Goal: Use online tool/utility: Utilize a website feature to perform a specific function

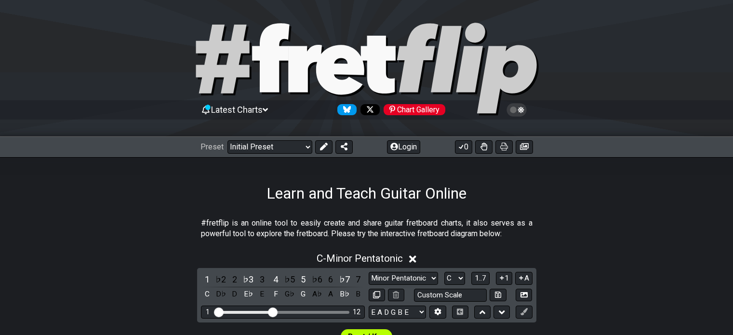
scroll to position [171, 0]
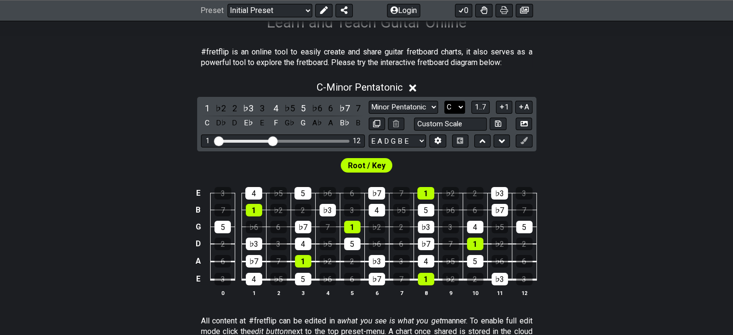
click at [451, 107] on select "A♭ A A♯ B♭ B C C♯ D♭ D D♯ E♭ E F F♯ G♭ G G♯" at bounding box center [454, 107] width 21 height 13
select select "D"
click at [444, 101] on select "A♭ A A♯ B♭ B C C♯ D♭ D D♯ E♭ E F F♯ G♭ G G♯" at bounding box center [454, 107] width 21 height 13
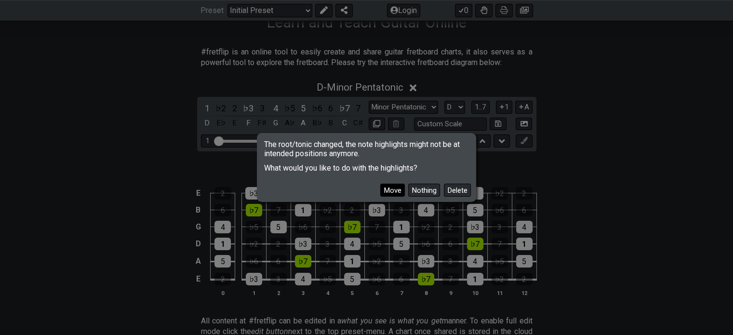
click at [398, 193] on button "Move" at bounding box center [392, 190] width 25 height 13
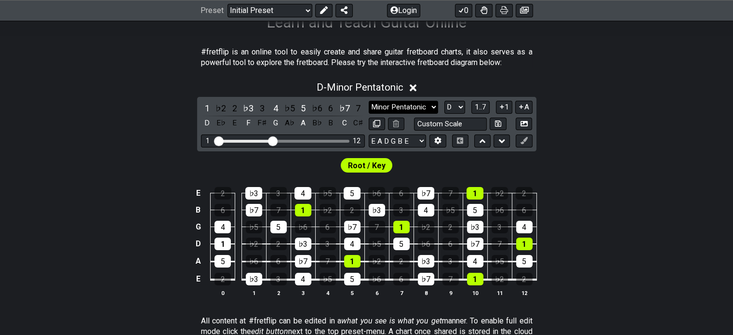
click at [422, 104] on select "Minor Pentatonic Click to edit Minor Pentatonic Major Pentatonic Minor Blues Ma…" at bounding box center [403, 107] width 69 height 13
click at [369, 101] on select "Minor Pentatonic Click to edit Minor Pentatonic Major Pentatonic Minor Blues Ma…" at bounding box center [403, 107] width 69 height 13
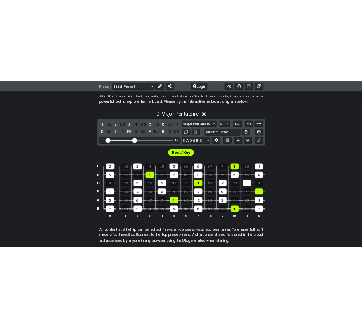
scroll to position [189, 0]
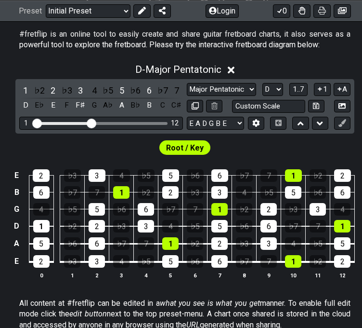
click at [295, 90] on span "1..7" at bounding box center [299, 89] width 12 height 9
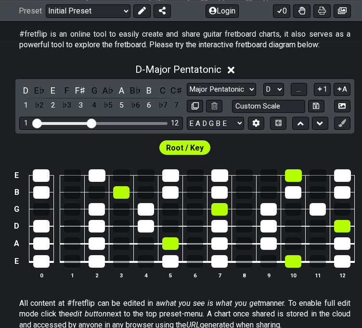
click at [295, 90] on button "..." at bounding box center [299, 89] width 16 height 13
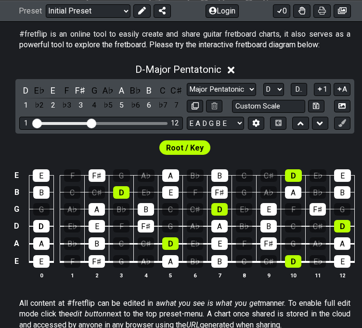
click at [212, 93] on select "Minor Pentatonic Click to edit Minor Pentatonic Major Pentatonic Minor Blues Ma…" at bounding box center [221, 89] width 69 height 13
click at [285, 53] on div "#fretflip is an online tool to easily create and share guitar fretboard charts,…" at bounding box center [185, 41] width 332 height 33
click at [224, 85] on select "Minor Pentatonic Click to edit Minor Pentatonic Major Pentatonic Minor Blues Ma…" at bounding box center [221, 89] width 69 height 13
select select "Minor Pentatonic"
click at [187, 83] on select "Minor Pentatonic Click to edit Minor Pentatonic Major Pentatonic Minor Blues Ma…" at bounding box center [221, 89] width 69 height 13
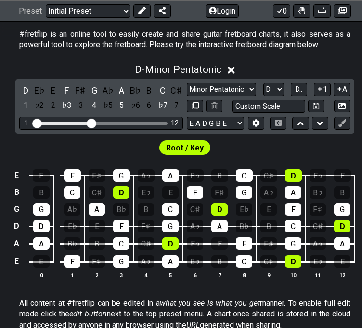
drag, startPoint x: 259, startPoint y: 157, endPoint x: 308, endPoint y: 109, distance: 68.5
click at [308, 109] on div "D - Minor Pentatonic D E♭ E F F♯ G A♭ A B♭ B C C♯ 1 ♭2 2 ♭3 3 4 ♭5 5 ♭6 6 ♭7 7 …" at bounding box center [185, 175] width 370 height 234
click at [276, 86] on select "A♭ A A♯ B♭ B C C♯ D♭ D D♯ E♭ E F F♯ G♭ G G♯" at bounding box center [274, 89] width 21 height 13
drag, startPoint x: 276, startPoint y: 86, endPoint x: 284, endPoint y: 132, distance: 46.0
click at [276, 86] on select "A♭ A A♯ B♭ B C C♯ D♭ D D♯ E♭ E F F♯ G♭ G G♯" at bounding box center [274, 89] width 21 height 13
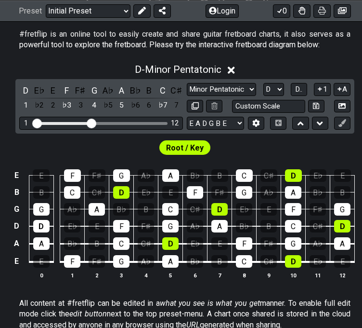
click at [283, 86] on select "A♭ A A♯ B♭ B C C♯ D♭ D D♯ E♭ E F F♯ G♭ G G♯" at bounding box center [274, 89] width 21 height 13
click at [267, 58] on div "D - Minor Pentatonic" at bounding box center [185, 67] width 370 height 18
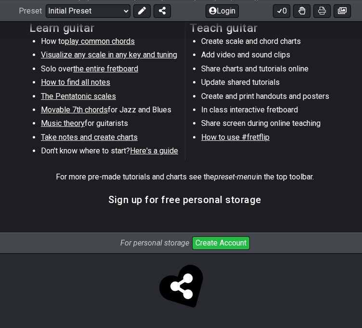
scroll to position [0, 0]
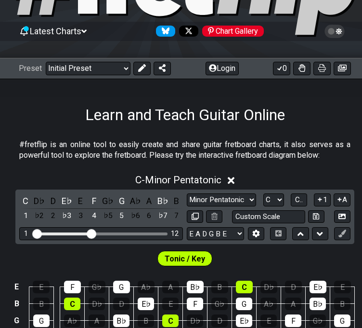
scroll to position [79, 0]
click at [283, 194] on div "Minor Pentatonic Click to edit Minor Pentatonic Major Pentatonic Minor Blues Ma…" at bounding box center [269, 199] width 164 height 13
click at [282, 196] on select "A♭ A A♯ B♭ B C C♯ D♭ D D♯ E♭ E F F♯ G♭ G G♯" at bounding box center [274, 199] width 21 height 13
select select "G#"
click at [264, 193] on select "A♭ A A♯ B♭ B C C♯ D♭ D D♯ E♭ E F F♯ G♭ G G♯" at bounding box center [274, 199] width 21 height 13
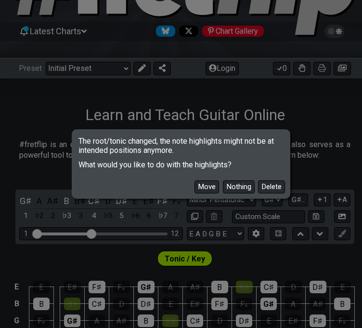
click at [206, 185] on button "Move" at bounding box center [207, 186] width 25 height 13
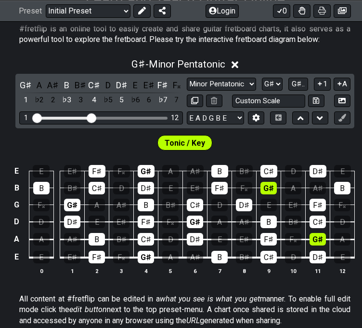
scroll to position [193, 0]
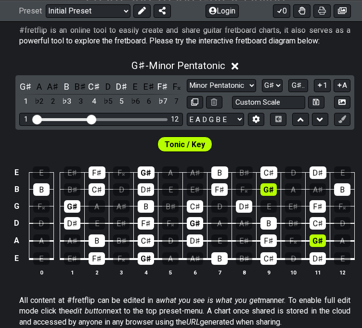
click at [247, 85] on select "Minor Pentatonic Click to edit Minor Pentatonic Major Pentatonic Minor Blues Ma…" at bounding box center [221, 85] width 69 height 13
select select "Major Pentatonic"
click at [187, 79] on select "Minor Pentatonic Click to edit Minor Pentatonic Major Pentatonic Minor Blues Ma…" at bounding box center [221, 85] width 69 height 13
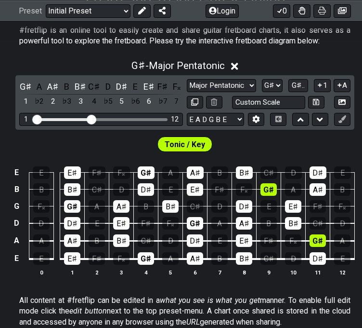
click at [220, 136] on div "Tonic / Key" at bounding box center [185, 142] width 370 height 24
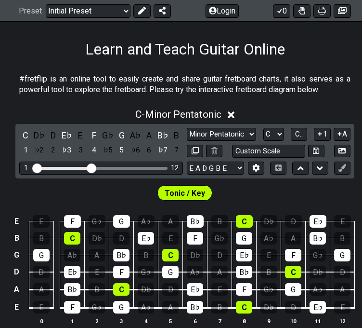
scroll to position [145, 0]
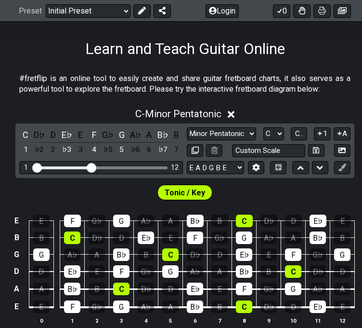
click at [222, 132] on select "Minor Pentatonic Click to edit Minor Pentatonic Major Pentatonic Minor Blues Ma…" at bounding box center [221, 133] width 69 height 13
click at [276, 53] on h1 "Learn and Teach Guitar Online" at bounding box center [185, 49] width 200 height 18
click at [281, 149] on input "text" at bounding box center [268, 150] width 73 height 13
type input "Custom Scale"
click at [255, 170] on icon at bounding box center [255, 166] width 7 height 7
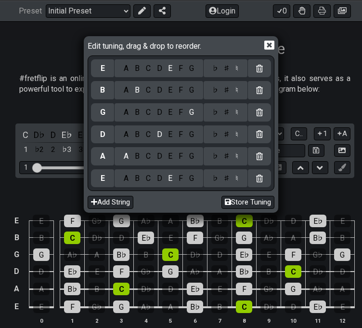
click at [269, 44] on icon at bounding box center [270, 45] width 10 height 10
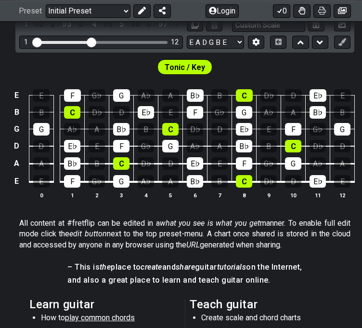
scroll to position [216, 0]
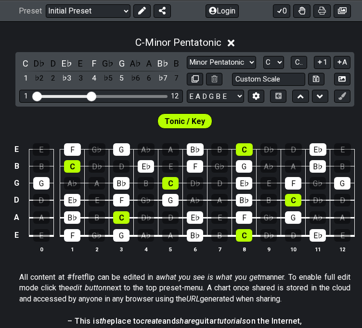
click at [269, 62] on select "A♭ A A♯ B♭ B C C♯ D♭ D D♯ E♭ E F F♯ G♭ G G♯" at bounding box center [274, 62] width 21 height 13
click at [287, 44] on div "C - Minor Pentatonic" at bounding box center [185, 40] width 370 height 18
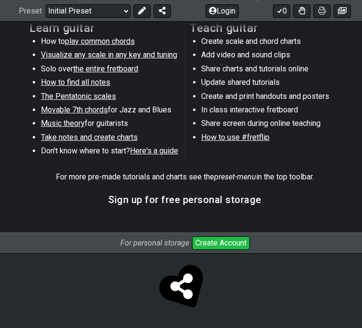
scroll to position [0, 0]
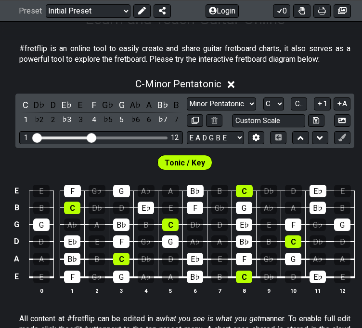
scroll to position [190, 0]
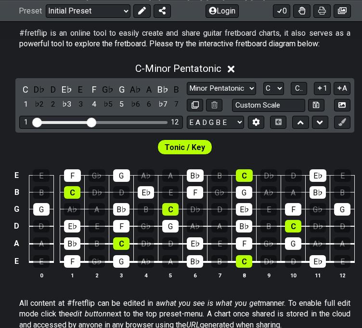
click at [219, 108] on button at bounding box center [214, 105] width 16 height 13
click at [31, 87] on div "C" at bounding box center [25, 89] width 13 height 13
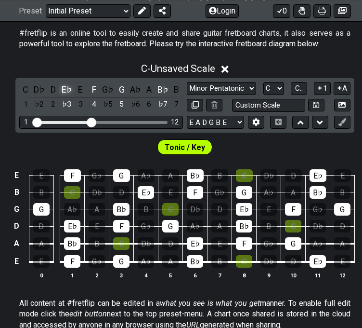
click at [63, 90] on div "E♭" at bounding box center [67, 89] width 13 height 13
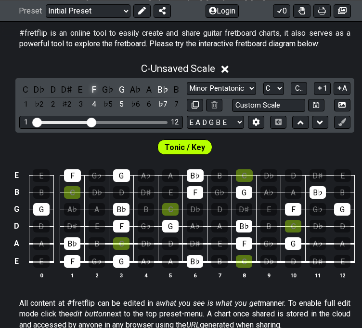
click at [95, 84] on div "F" at bounding box center [94, 89] width 13 height 13
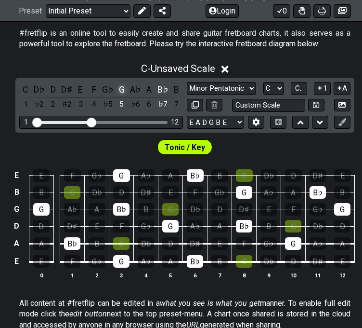
click at [119, 87] on div "G" at bounding box center [122, 89] width 13 height 13
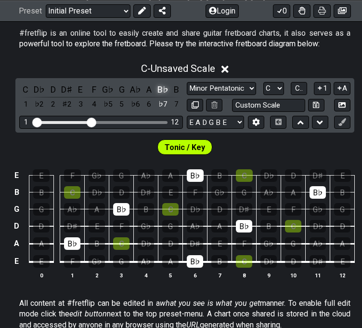
click at [168, 92] on div "B♭" at bounding box center [163, 89] width 13 height 13
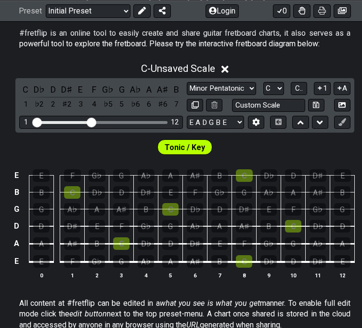
click at [89, 263] on div "G♭" at bounding box center [97, 261] width 16 height 13
click at [118, 241] on div "C" at bounding box center [121, 243] width 16 height 13
click at [274, 89] on select "A♭ A A♯ B♭ B C C♯ D♭ D D♯ E♭ E F F♯ G♭ G G♯" at bounding box center [274, 88] width 21 height 13
click at [324, 140] on div "Tonic / Key" at bounding box center [185, 145] width 370 height 24
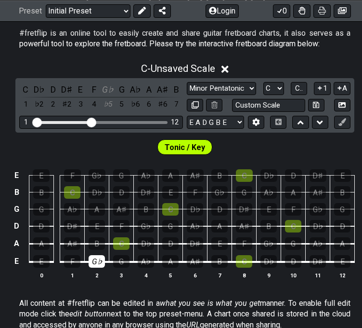
click at [100, 270] on th "2" at bounding box center [97, 275] width 25 height 10
click at [96, 257] on div "G♭" at bounding box center [97, 261] width 16 height 13
click at [173, 245] on div "D" at bounding box center [170, 243] width 16 height 13
click at [95, 242] on div "B" at bounding box center [97, 243] width 16 height 13
click at [222, 187] on div "G♭" at bounding box center [220, 192] width 16 height 13
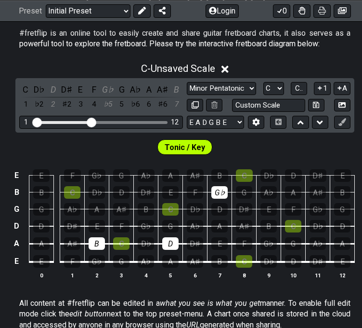
click at [96, 193] on div "D♭" at bounding box center [97, 192] width 16 height 13
click at [96, 240] on div "B" at bounding box center [97, 243] width 16 height 13
click at [102, 187] on div "D♭" at bounding box center [97, 192] width 16 height 13
click at [175, 238] on div "D" at bounding box center [170, 243] width 16 height 13
click at [224, 190] on div "G♭" at bounding box center [220, 192] width 16 height 13
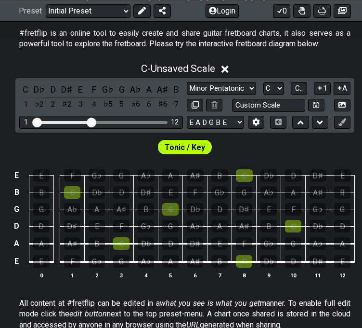
click at [249, 241] on div "F" at bounding box center [244, 243] width 16 height 13
click at [262, 242] on div "G♭" at bounding box center [269, 243] width 16 height 13
click at [273, 190] on div "A♭" at bounding box center [269, 192] width 16 height 13
click at [314, 224] on div "D♭" at bounding box center [318, 226] width 16 height 13
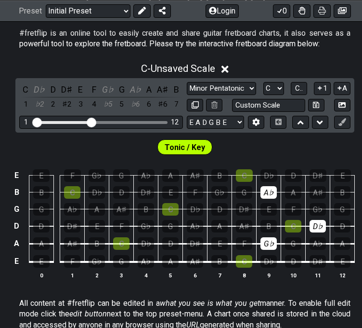
click at [295, 192] on div "A" at bounding box center [293, 192] width 16 height 13
click at [261, 188] on div "A♭" at bounding box center [269, 192] width 16 height 13
click at [123, 244] on div "C" at bounding box center [121, 243] width 16 height 13
click at [171, 227] on div "G" at bounding box center [170, 226] width 16 height 13
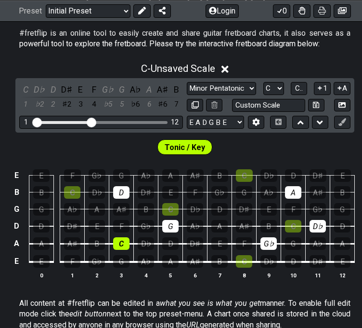
click at [119, 192] on div "D" at bounding box center [121, 192] width 16 height 13
click at [118, 239] on div "C" at bounding box center [121, 243] width 16 height 13
click at [152, 241] on div "D♭" at bounding box center [146, 243] width 16 height 13
click at [177, 221] on div "G" at bounding box center [170, 226] width 16 height 13
click at [127, 197] on div "D" at bounding box center [121, 192] width 16 height 13
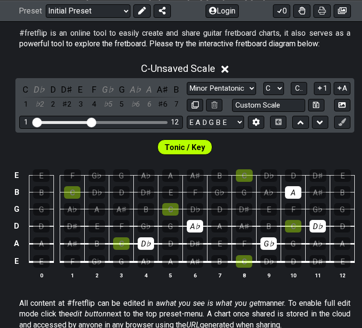
click at [191, 226] on div "A♭" at bounding box center [195, 226] width 16 height 13
click at [148, 192] on div "D♯" at bounding box center [146, 192] width 16 height 13
click at [96, 243] on div "B" at bounding box center [97, 243] width 16 height 13
click at [142, 222] on div "G♭" at bounding box center [146, 226] width 16 height 13
click at [218, 242] on div "E" at bounding box center [220, 243] width 16 height 13
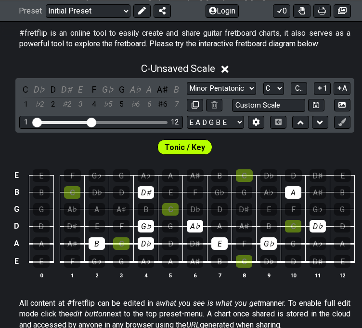
click at [267, 190] on div "A♭" at bounding box center [269, 192] width 16 height 13
click at [269, 221] on div "B" at bounding box center [269, 226] width 16 height 13
click at [166, 192] on div "E" at bounding box center [170, 192] width 16 height 13
click at [147, 191] on div "D♯" at bounding box center [146, 192] width 16 height 13
click at [149, 188] on div "D♯" at bounding box center [146, 192] width 16 height 13
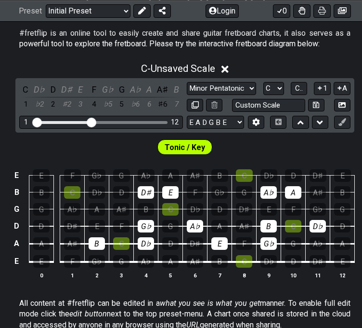
click at [272, 222] on div "B" at bounding box center [269, 226] width 16 height 13
click at [318, 227] on div "D♭" at bounding box center [318, 226] width 16 height 13
click at [290, 191] on div "A" at bounding box center [293, 192] width 16 height 13
click at [272, 187] on div "A♭" at bounding box center [269, 192] width 16 height 13
click at [196, 227] on div "A♭" at bounding box center [195, 226] width 16 height 13
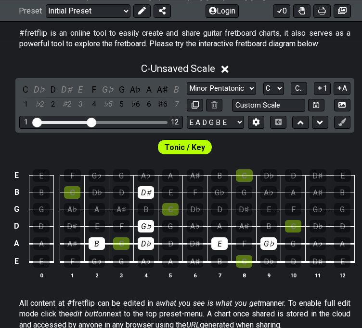
click at [166, 186] on div "E" at bounding box center [170, 192] width 16 height 13
click at [152, 183] on td "D♯" at bounding box center [146, 183] width 25 height 17
click at [144, 181] on div "A♭" at bounding box center [146, 175] width 17 height 13
click at [144, 173] on div "A♭" at bounding box center [146, 175] width 17 height 13
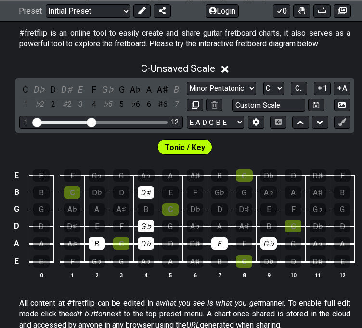
click at [144, 181] on td "D♯" at bounding box center [146, 183] width 25 height 17
click at [145, 193] on div "D♯" at bounding box center [146, 192] width 16 height 13
click at [145, 225] on div "G♭" at bounding box center [146, 226] width 16 height 13
click at [44, 261] on div "E" at bounding box center [41, 261] width 16 height 13
click at [100, 263] on div "G♭" at bounding box center [97, 261] width 16 height 13
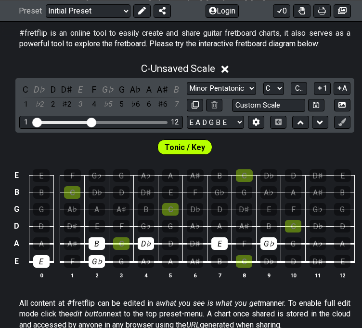
click at [224, 263] on div "B" at bounding box center [220, 261] width 16 height 13
click at [343, 263] on div "E" at bounding box center [342, 261] width 16 height 13
click at [273, 267] on table "E E F G♭ G A♭ A A♯ B C D♭ D D♯ E B B C D♭ D D♯ E F G♭ G A♭ A A♯ B G G A♭ A A♯ B…" at bounding box center [183, 215] width 345 height 113
click at [276, 259] on div "D♭" at bounding box center [269, 261] width 16 height 13
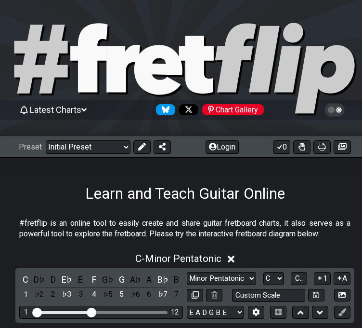
scroll to position [190, 0]
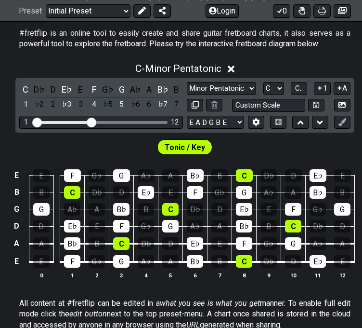
click at [279, 88] on select "A♭ A A♯ B♭ B C C♯ D♭ D D♯ E♭ E F F♯ G♭ G G♯" at bounding box center [274, 88] width 21 height 13
click at [264, 82] on select "A♭ A A♯ B♭ B C C♯ D♭ D D♯ E♭ E F F♯ G♭ G G♯" at bounding box center [274, 88] width 21 height 13
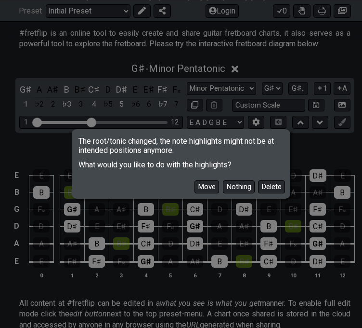
click at [211, 188] on button "Move" at bounding box center [207, 186] width 25 height 13
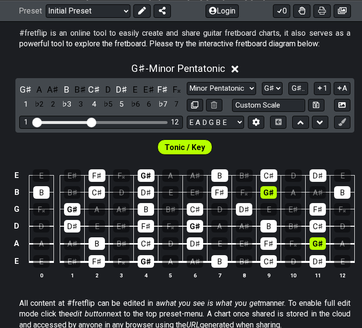
click at [273, 85] on select "A♭ A A♯ B♭ B C C♯ D♭ D D♯ E♭ E F F♯ G♭ G G♯" at bounding box center [272, 88] width 21 height 13
select select "F#"
click at [263, 82] on select "A♭ A A♯ B♭ B C C♯ D♭ D D♯ E♭ E F F♯ G♭ G G♯" at bounding box center [272, 88] width 21 height 13
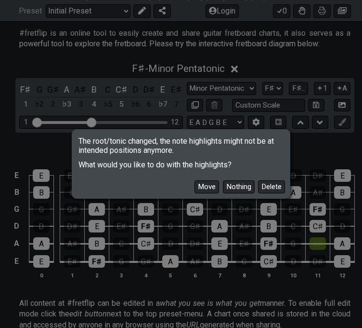
click at [199, 187] on button "Move" at bounding box center [207, 186] width 25 height 13
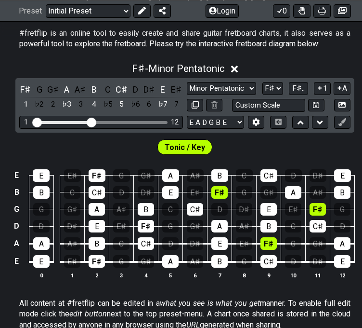
click at [337, 142] on div "Tonic / Key" at bounding box center [185, 145] width 370 height 24
click at [273, 86] on select "A♭ A A♯ B♭ B C C♯ D♭ D D♯ E♭ E F F♯ G♭ G G♯" at bounding box center [273, 88] width 21 height 13
click at [271, 90] on select "A♭ A A♯ B♭ B C C♯ D♭ D D♯ E♭ E F F♯ G♭ G G♯" at bounding box center [273, 88] width 21 height 13
click at [159, 24] on div "#fretflip is an online tool to easily create and share guitar fretboard charts,…" at bounding box center [185, 40] width 332 height 33
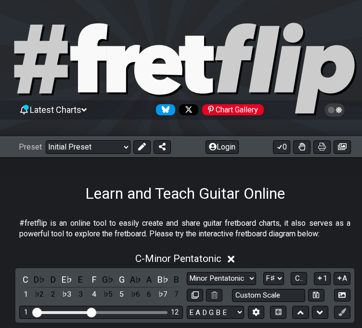
scroll to position [190, 0]
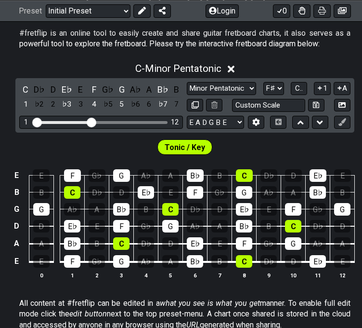
click at [278, 90] on select "A♭ A A♯ B♭ B C C♯ D♭ D D♯ E♭ E F F♯ G♭ G G♯" at bounding box center [274, 88] width 21 height 13
select select "C#"
click at [264, 82] on select "A♭ A A♯ B♭ B C C♯ D♭ D D♯ E♭ E F F♯ G♭ G G♯" at bounding box center [274, 88] width 21 height 13
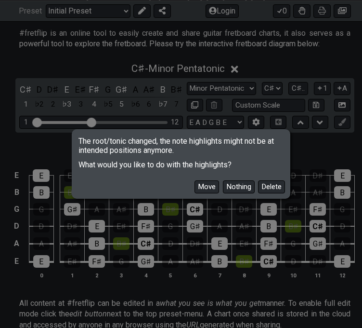
click at [201, 189] on button "Move" at bounding box center [207, 186] width 25 height 13
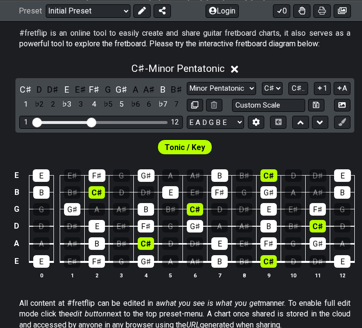
click at [267, 152] on div "Tonic / Key" at bounding box center [185, 145] width 370 height 24
